Goal: Task Accomplishment & Management: Manage account settings

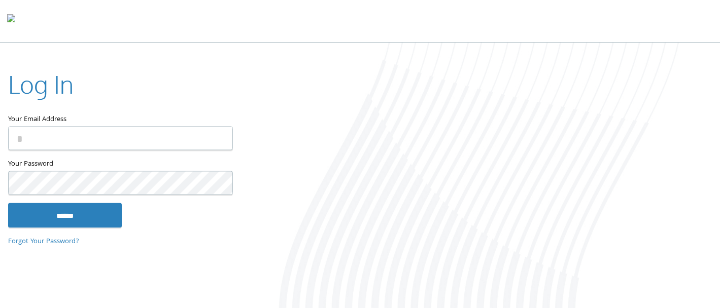
type input "**********"
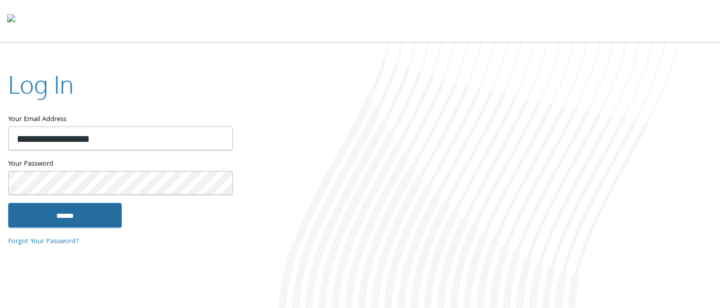
click at [73, 216] on input "******" at bounding box center [65, 215] width 114 height 24
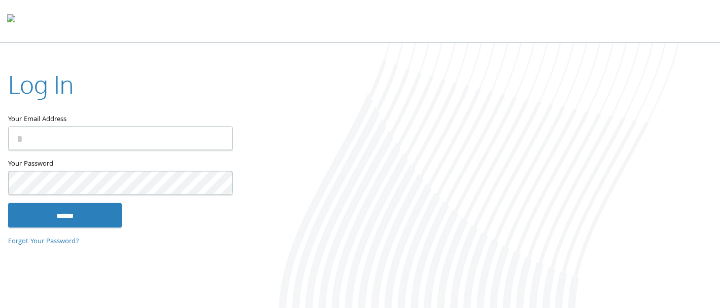
type input "**********"
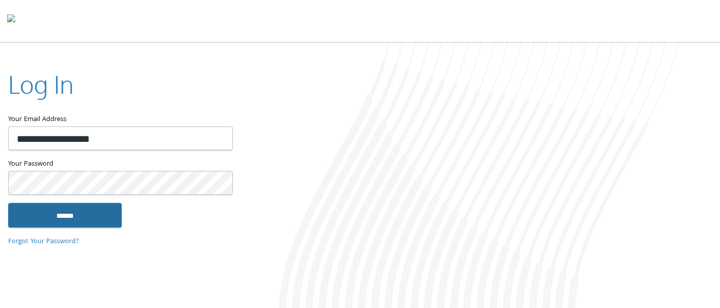
click at [50, 218] on input "******" at bounding box center [65, 215] width 114 height 24
